Goal: Information Seeking & Learning: Learn about a topic

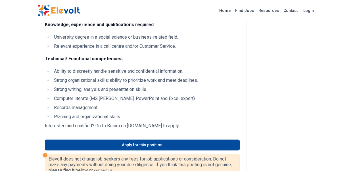
scroll to position [369, 0]
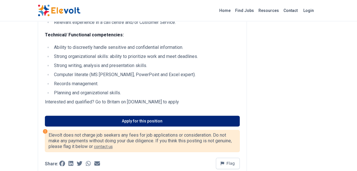
click at [87, 126] on link "Apply for this position" at bounding box center [142, 121] width 195 height 11
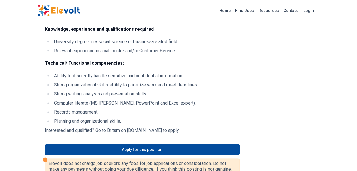
scroll to position [455, 0]
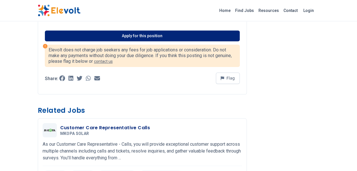
click at [86, 38] on link "Apply for this position" at bounding box center [142, 35] width 195 height 11
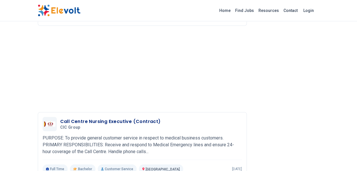
scroll to position [767, 0]
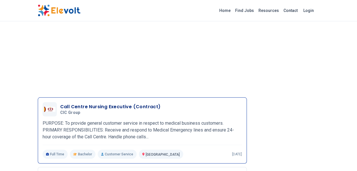
click at [93, 110] on h3 "Call Centre Nursing Executive (Contract)" at bounding box center [110, 106] width 101 height 7
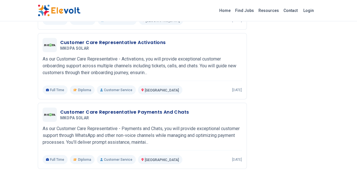
scroll to position [597, 0]
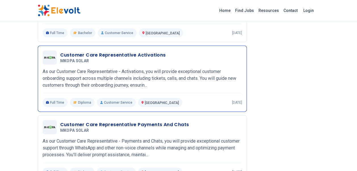
click at [89, 59] on h3 "Customer Care Representative Activations" at bounding box center [113, 55] width 106 height 7
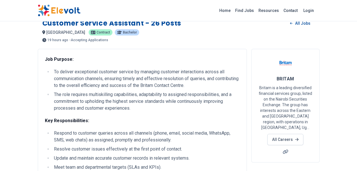
scroll to position [0, 0]
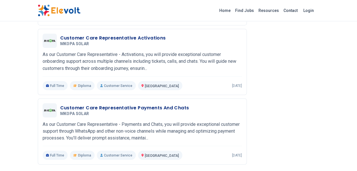
scroll to position [455, 0]
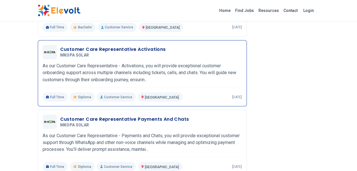
click at [77, 54] on span "MKOPA SOLAR" at bounding box center [74, 55] width 29 height 5
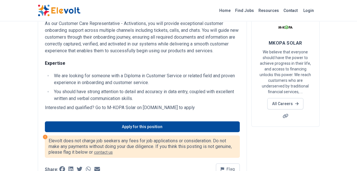
scroll to position [57, 0]
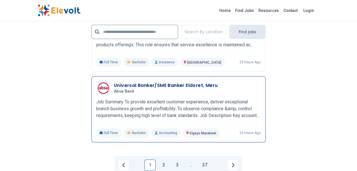
scroll to position [1318, 0]
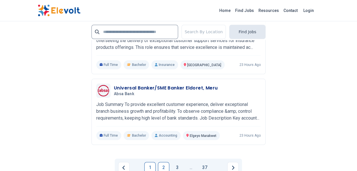
click at [164, 162] on link "2" at bounding box center [163, 167] width 11 height 11
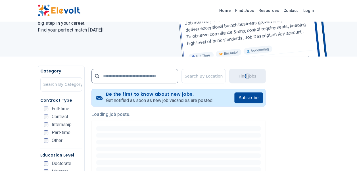
scroll to position [0, 0]
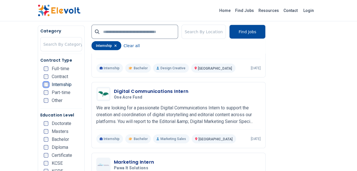
scroll to position [671, 0]
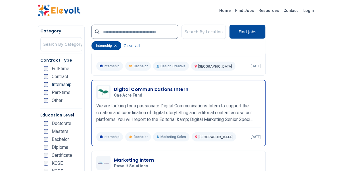
click at [145, 86] on h3 "Digital Communications Intern" at bounding box center [151, 89] width 75 height 7
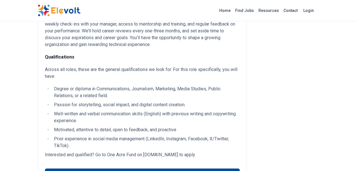
scroll to position [256, 0]
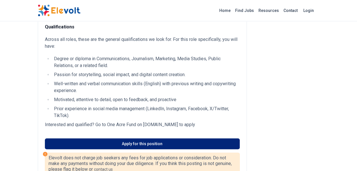
click at [119, 144] on link "Apply for this position" at bounding box center [142, 143] width 195 height 11
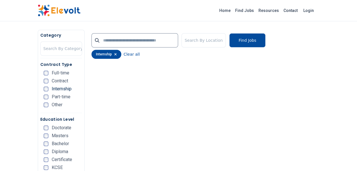
scroll to position [85, 0]
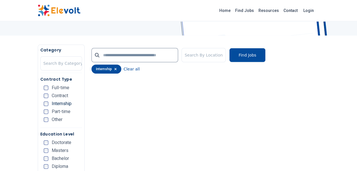
click at [113, 68] on div "internship" at bounding box center [107, 69] width 30 height 9
click at [114, 68] on icon "button" at bounding box center [115, 68] width 3 height 3
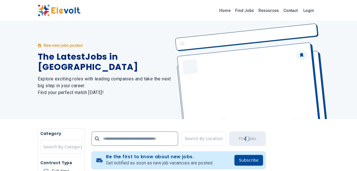
scroll to position [0, 0]
